Goal: Information Seeking & Learning: Learn about a topic

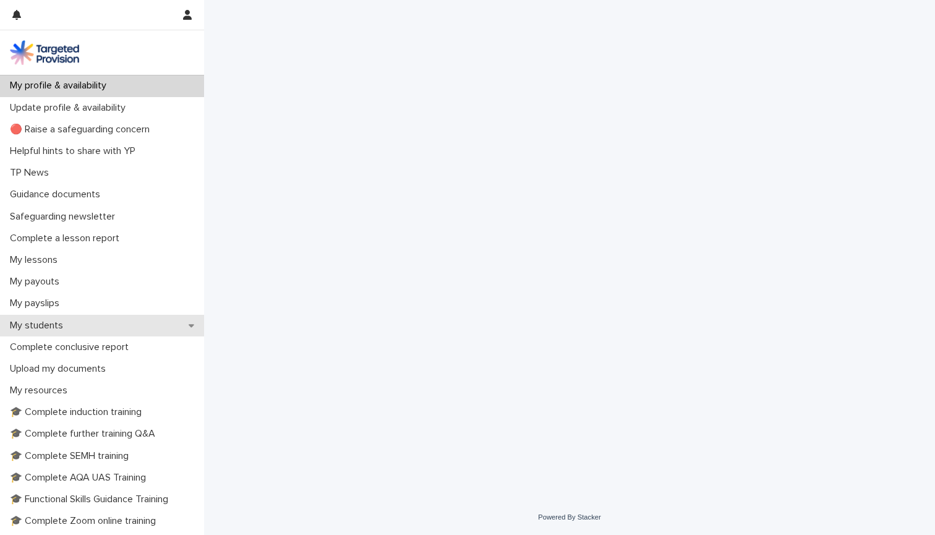
click at [44, 322] on p "My students" at bounding box center [39, 326] width 68 height 12
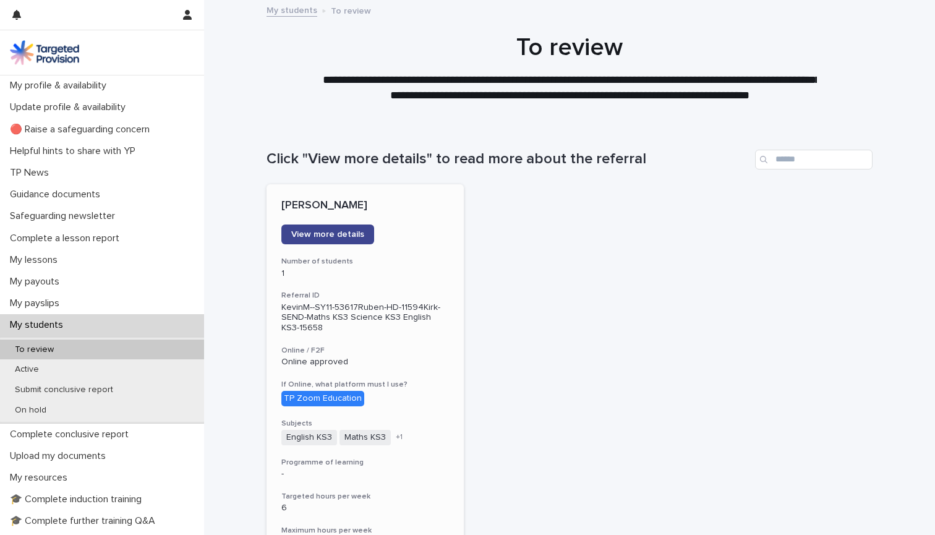
click at [348, 231] on span "View more details" at bounding box center [327, 234] width 73 height 9
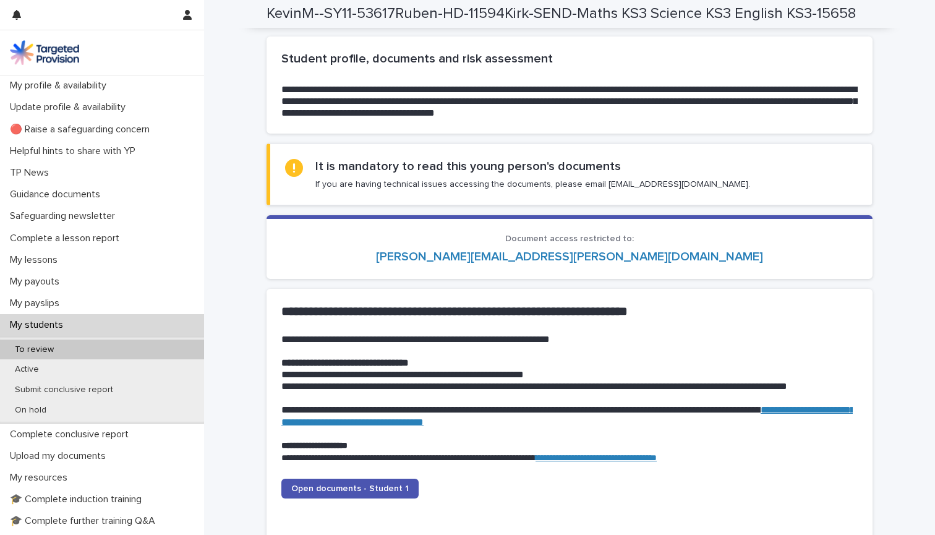
scroll to position [990, 0]
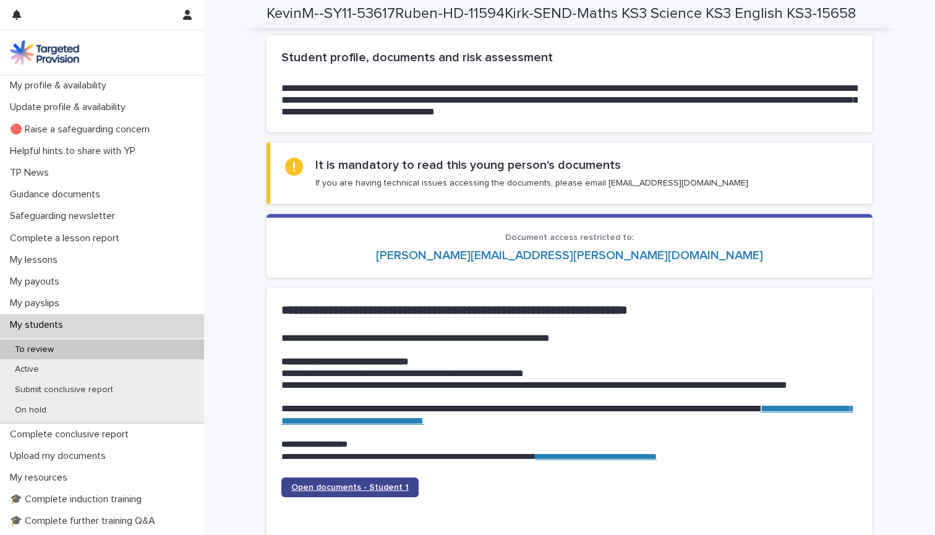
click at [379, 483] on span "Open documents - Student 1" at bounding box center [350, 487] width 118 height 9
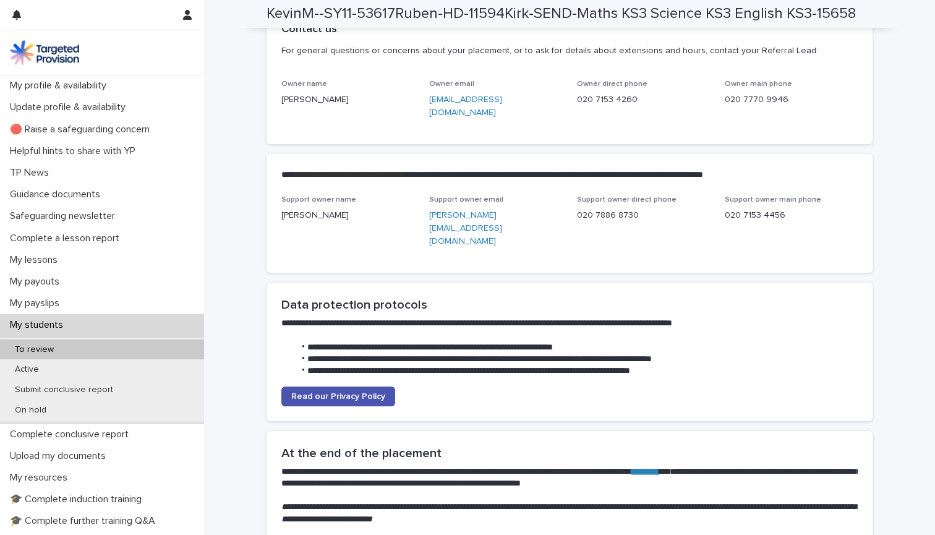
scroll to position [3053, 0]
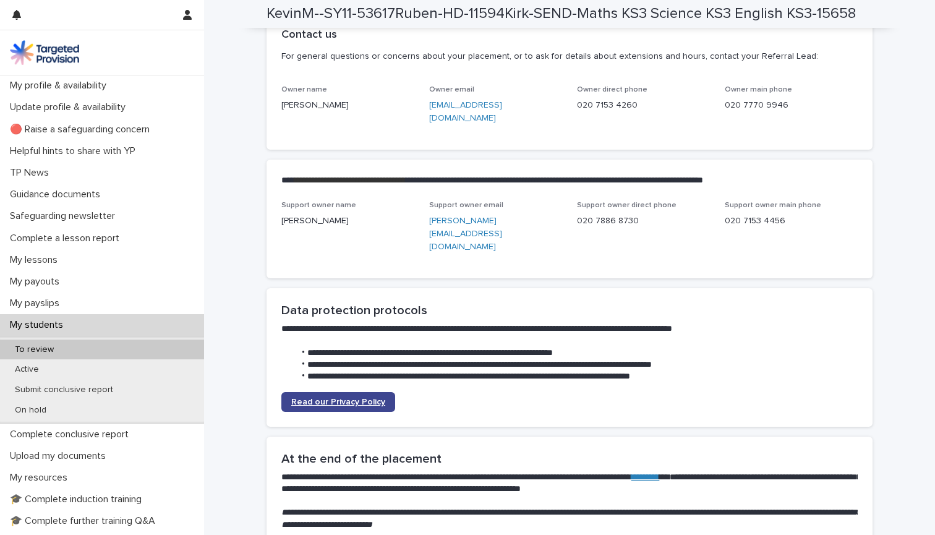
click at [371, 398] on span "Read our Privacy Policy" at bounding box center [338, 402] width 94 height 9
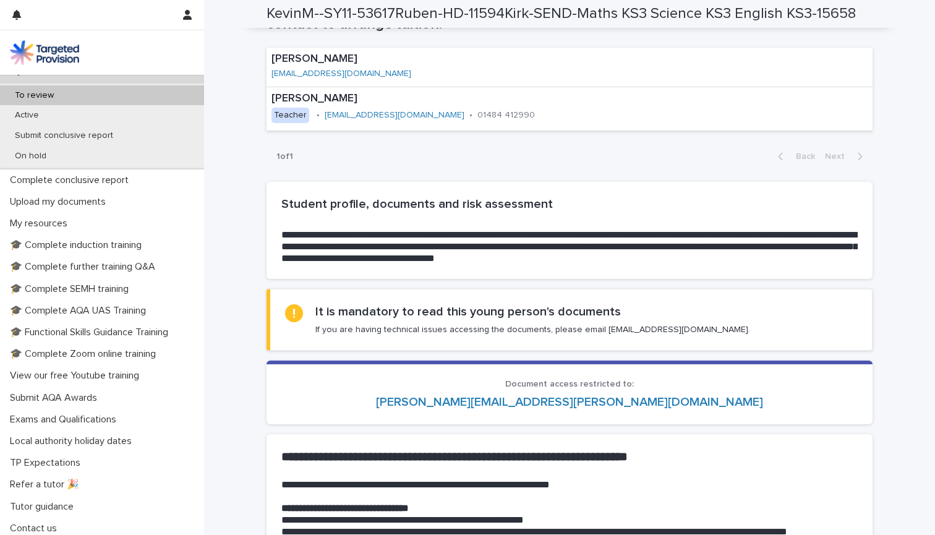
scroll to position [253, 0]
click at [36, 116] on p "Active" at bounding box center [27, 116] width 44 height 11
